Goal: Navigation & Orientation: Find specific page/section

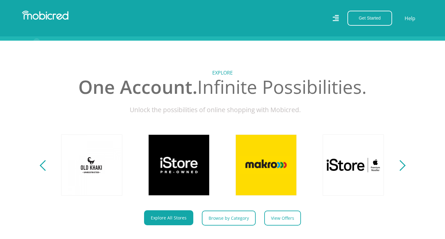
scroll to position [200, 0]
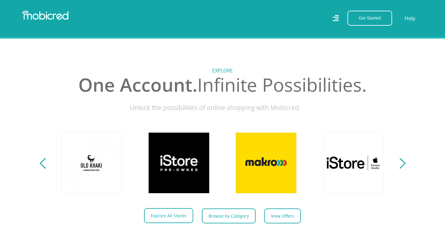
click at [174, 219] on link "Explore All Stores" at bounding box center [168, 215] width 49 height 15
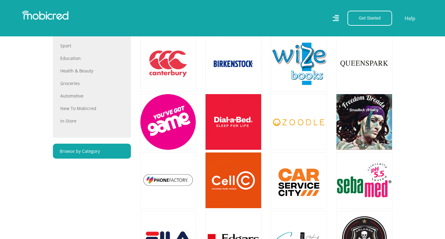
scroll to position [358, 0]
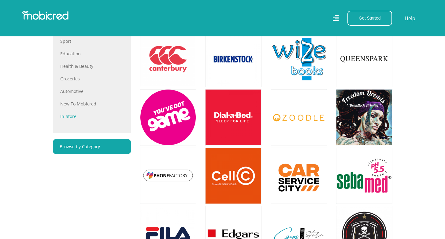
click at [70, 117] on link "In-store" at bounding box center [91, 116] width 63 height 6
click at [74, 78] on link "Groceries" at bounding box center [91, 78] width 63 height 6
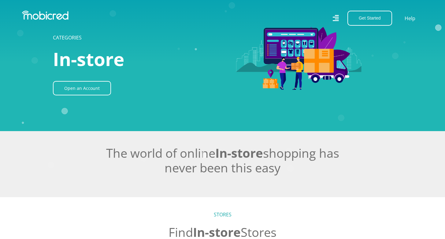
scroll to position [32, 0]
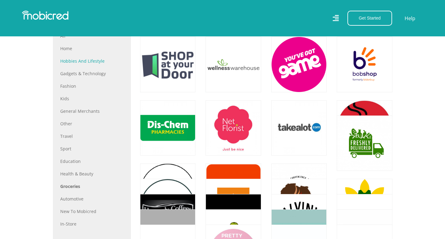
scroll to position [368, 0]
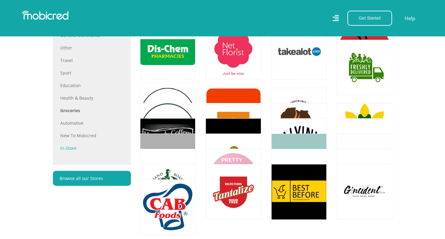
click at [65, 149] on link "In-store" at bounding box center [91, 148] width 63 height 6
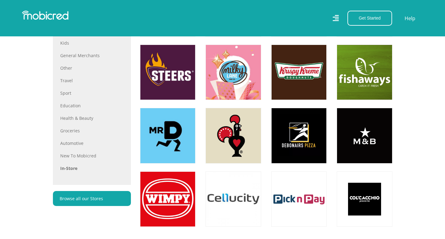
scroll to position [366, 0]
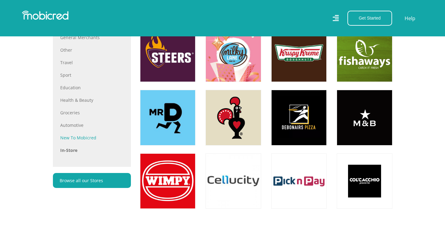
click at [67, 136] on link "New to Mobicred" at bounding box center [91, 137] width 63 height 6
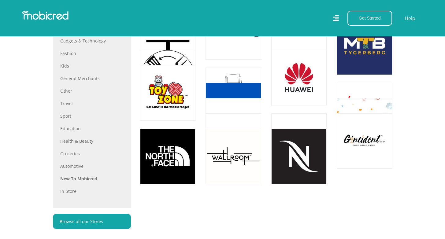
scroll to position [294, 0]
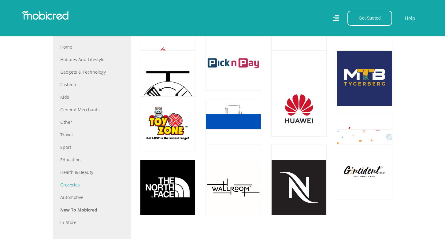
click at [67, 184] on link "Groceries" at bounding box center [91, 184] width 63 height 6
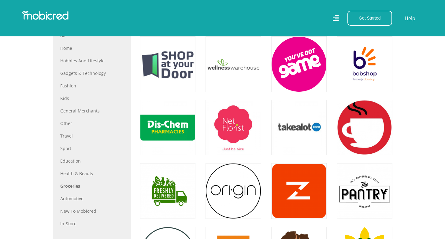
scroll to position [292, 0]
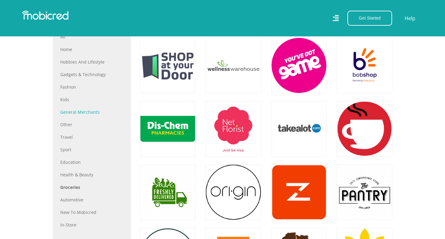
click at [72, 113] on link "General Merchants" at bounding box center [91, 112] width 63 height 6
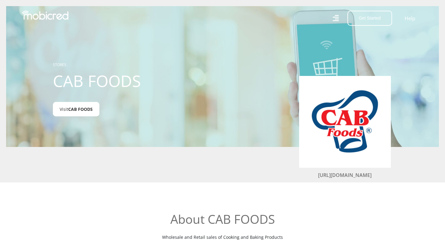
click at [82, 110] on span "CAB FOODS" at bounding box center [80, 109] width 24 height 6
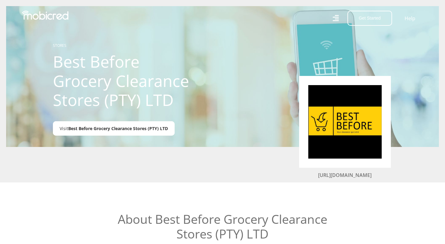
click at [120, 131] on span "Best Before Grocery Clearance Stores (PTY) LTD" at bounding box center [118, 128] width 100 height 6
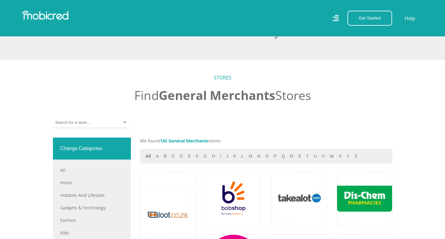
scroll to position [182, 0]
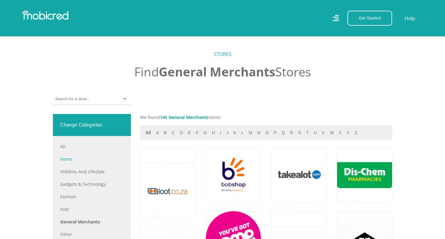
click at [66, 160] on link "Home" at bounding box center [91, 159] width 63 height 6
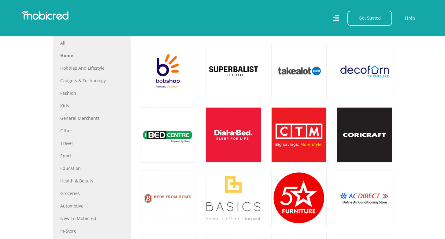
scroll to position [337, 0]
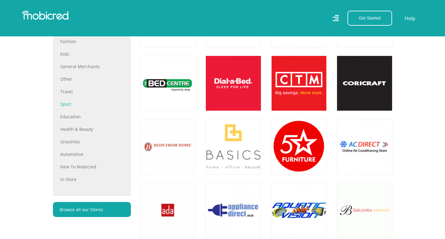
click at [64, 106] on link "Sport" at bounding box center [91, 104] width 63 height 6
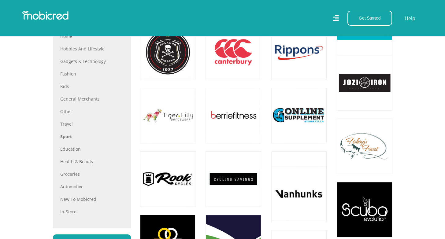
scroll to position [325, 0]
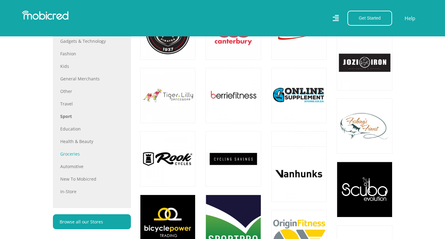
click at [70, 155] on link "Groceries" at bounding box center [91, 154] width 63 height 6
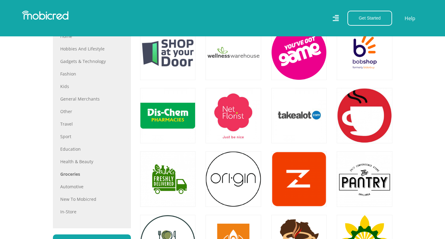
scroll to position [306, 0]
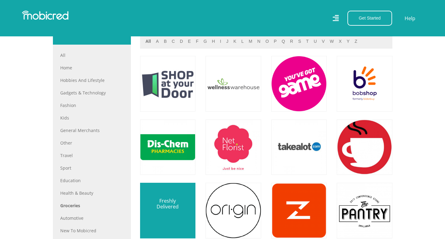
scroll to position [268, 0]
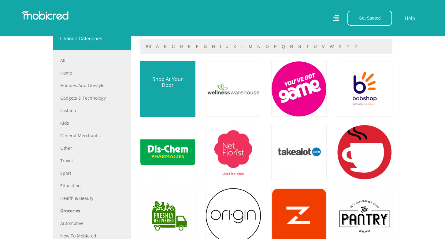
click at [173, 86] on link at bounding box center [167, 88] width 65 height 65
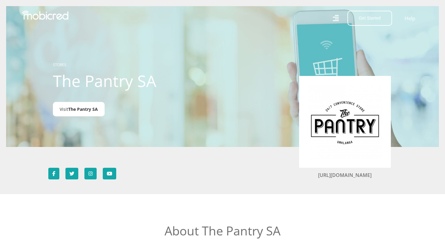
click at [79, 109] on span "The Pantry SA" at bounding box center [83, 109] width 30 height 6
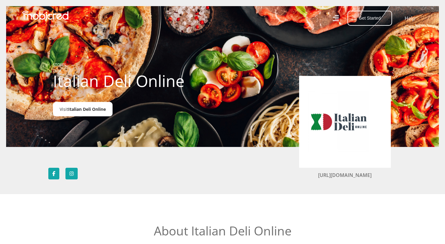
click at [97, 103] on link "Visit Italian Deli Online" at bounding box center [83, 109] width 60 height 14
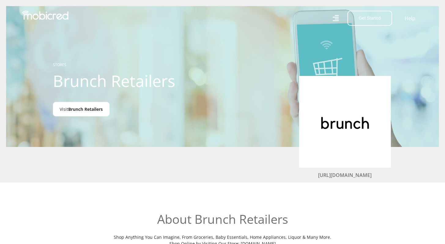
click at [93, 107] on span "Brunch Retailers" at bounding box center [85, 109] width 35 height 6
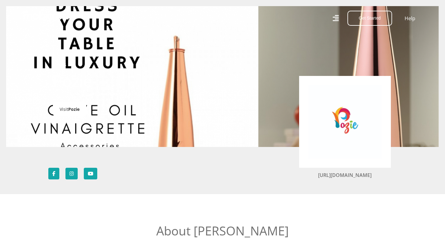
click at [79, 112] on link "Visit Pozie" at bounding box center [69, 109] width 33 height 14
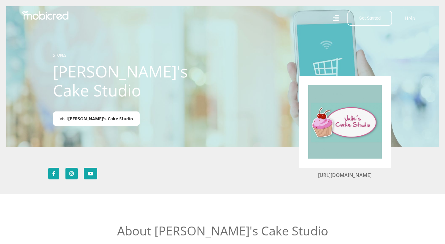
click at [108, 111] on link "Visit Julie's Cake Studio" at bounding box center [96, 118] width 87 height 14
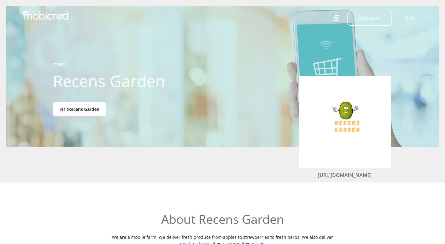
click at [75, 113] on link "Visit [GEOGRAPHIC_DATA]" at bounding box center [79, 109] width 53 height 14
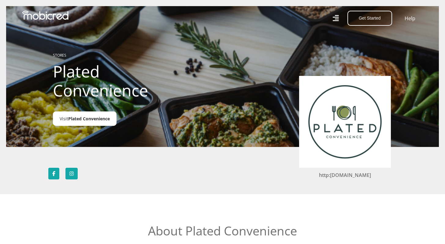
click at [83, 116] on span "Plated Convenience" at bounding box center [89, 118] width 42 height 6
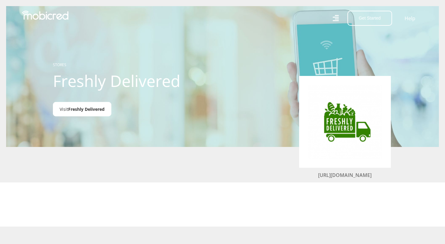
click at [93, 116] on link "Visit Freshly Delivered" at bounding box center [82, 109] width 58 height 14
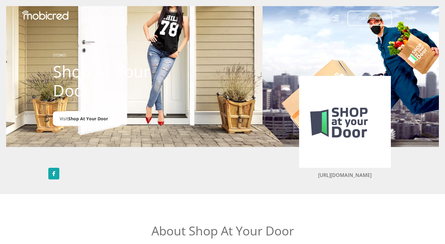
click at [75, 119] on span "Shop At Your Door" at bounding box center [88, 118] width 40 height 6
